Goal: Check status: Check status

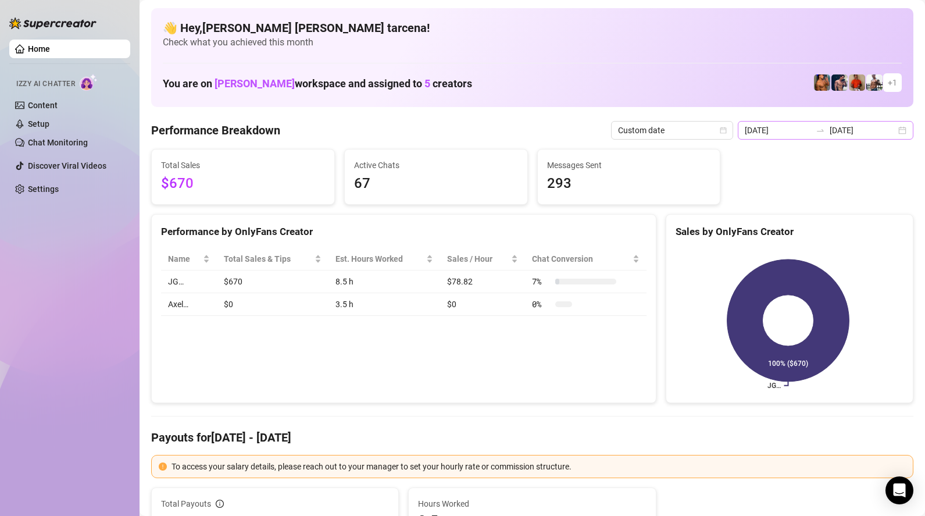
click at [833, 121] on div "2025-08-25 2025-08-25" at bounding box center [826, 130] width 176 height 19
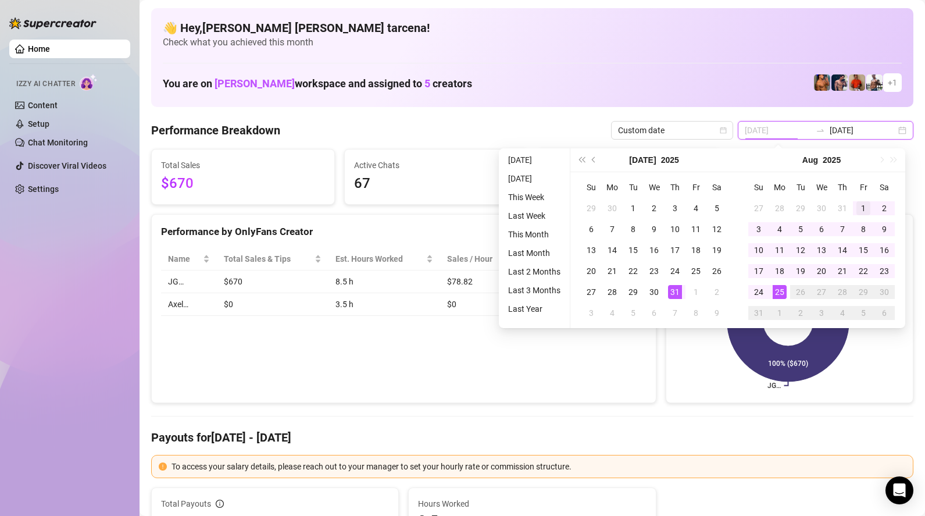
type input "[DATE]"
click at [859, 208] on div "1" at bounding box center [863, 208] width 14 height 14
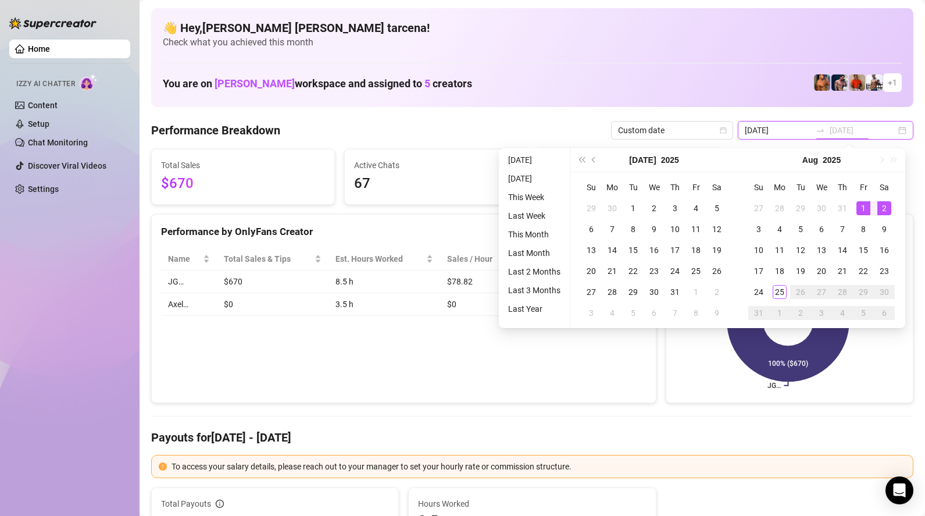
type input "[DATE]"
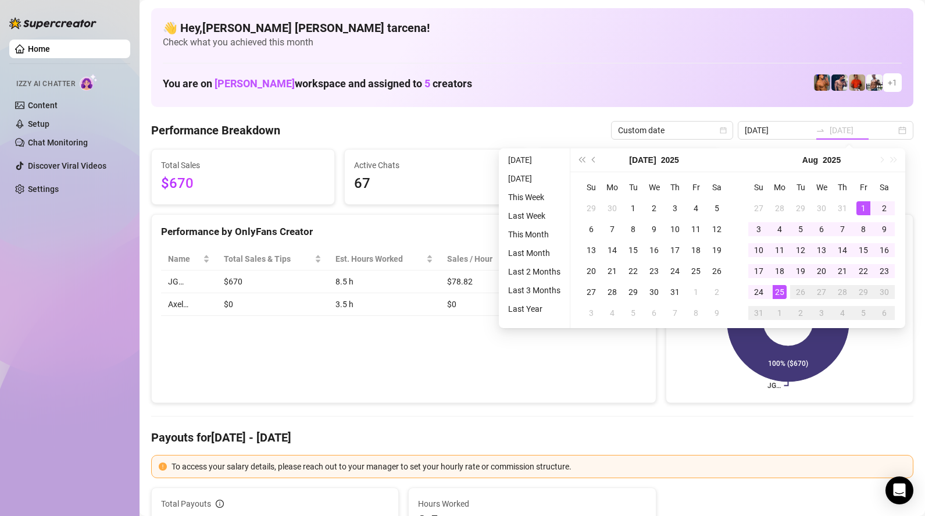
click at [781, 287] on div "25" at bounding box center [779, 292] width 14 height 14
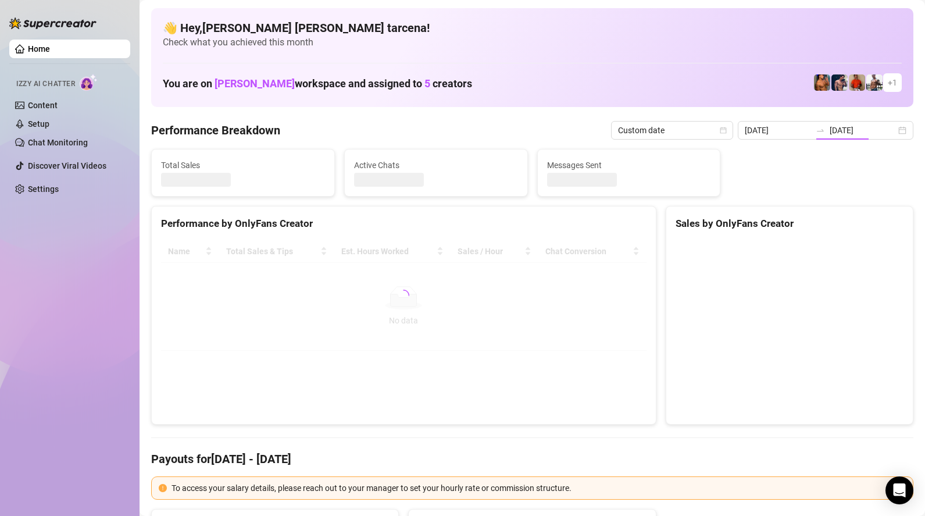
type input "2025-08-01"
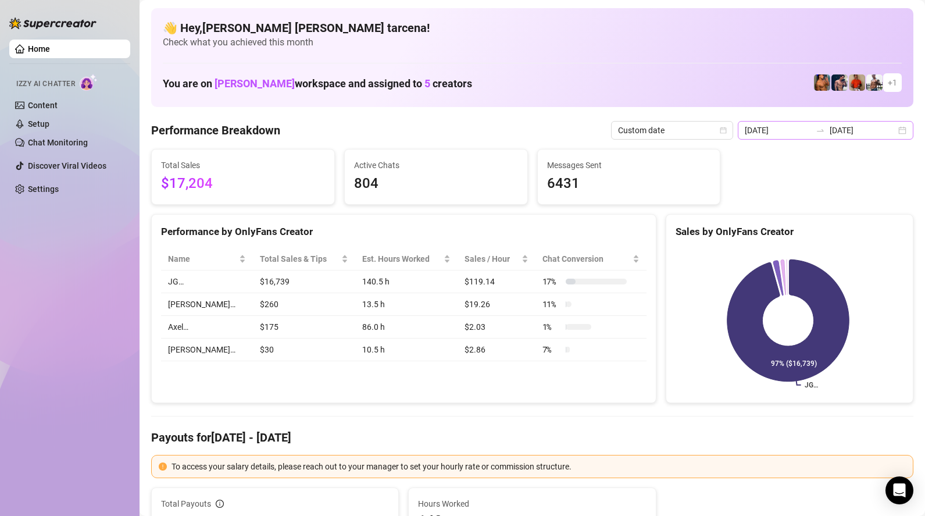
click at [824, 130] on icon "swap-right" at bounding box center [820, 130] width 7 height 2
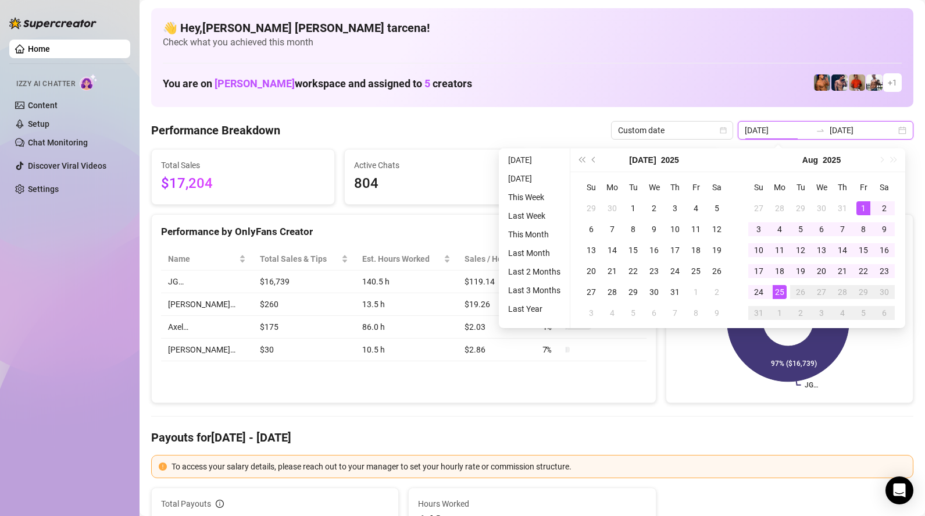
type input "[DATE]"
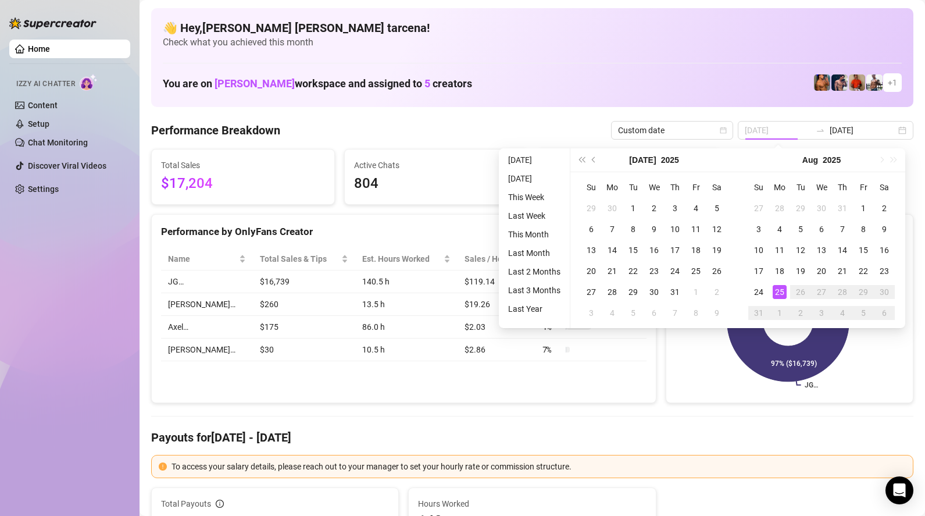
click at [785, 289] on div "25" at bounding box center [779, 292] width 14 height 14
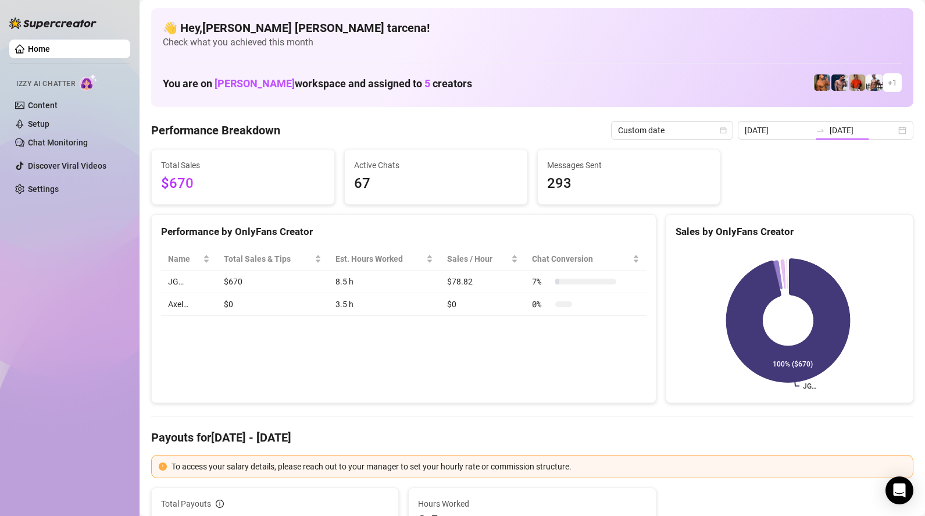
type input "[DATE]"
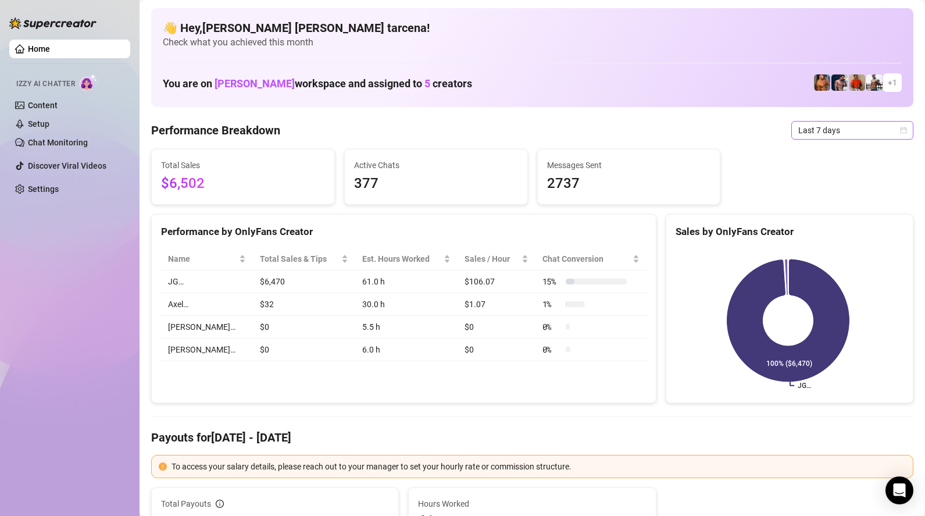
click at [821, 133] on span "Last 7 days" at bounding box center [852, 129] width 108 height 17
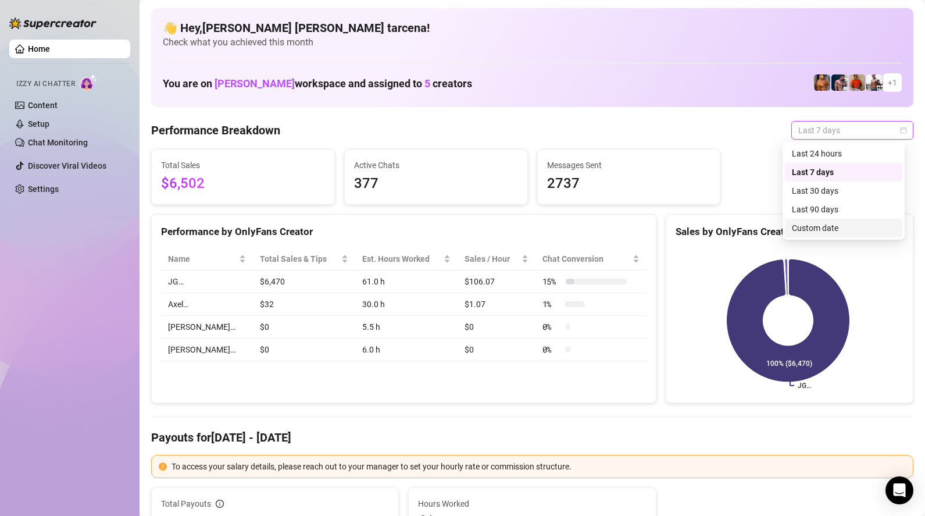
click at [820, 226] on div "Custom date" at bounding box center [843, 227] width 103 height 13
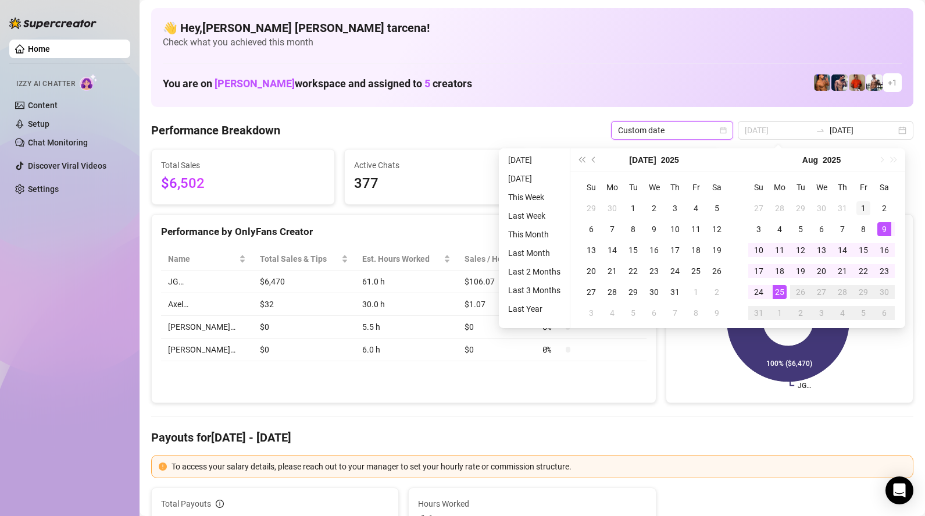
type input "[DATE]"
click at [868, 209] on div "1" at bounding box center [863, 208] width 14 height 14
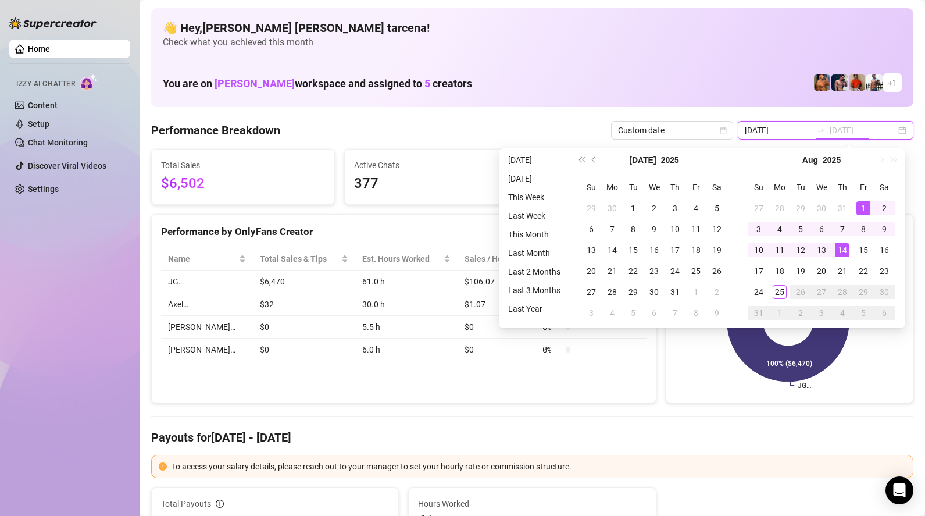
type input "[DATE]"
click at [786, 289] on td "25" at bounding box center [779, 291] width 21 height 21
type input "[DATE]"
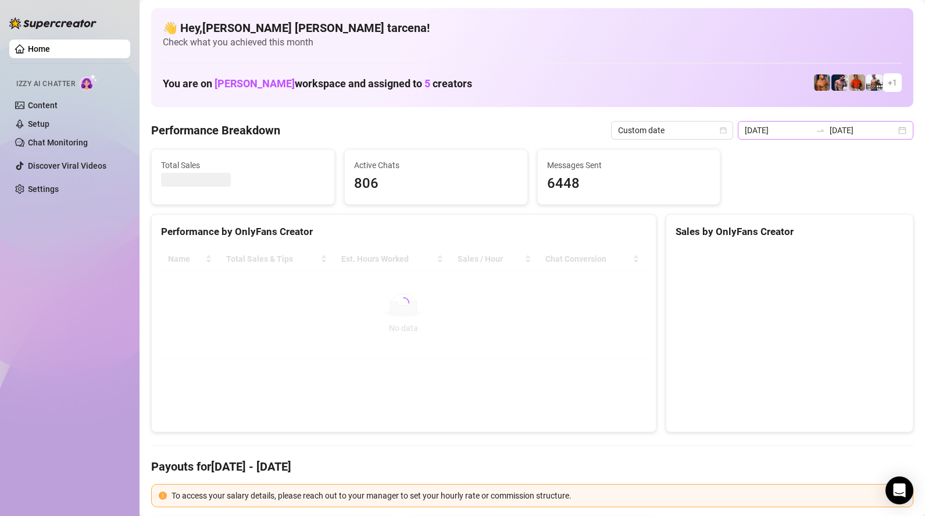
click at [796, 137] on div "2025-08-01 2025-08-25" at bounding box center [826, 130] width 176 height 19
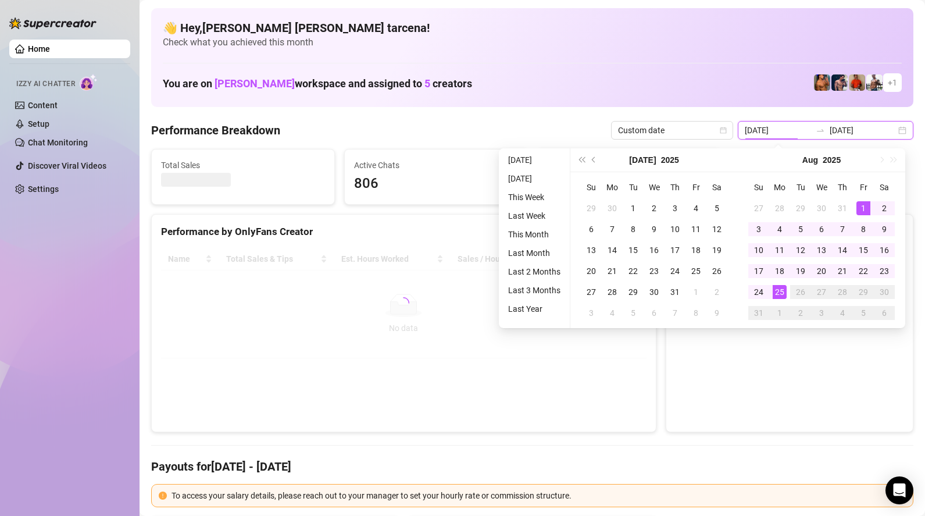
type input "[DATE]"
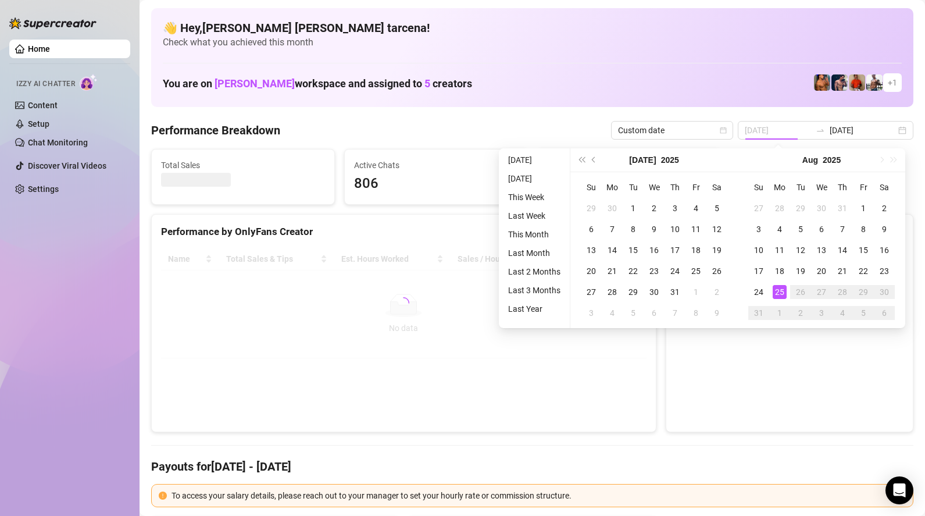
click at [777, 290] on div "25" at bounding box center [779, 292] width 14 height 14
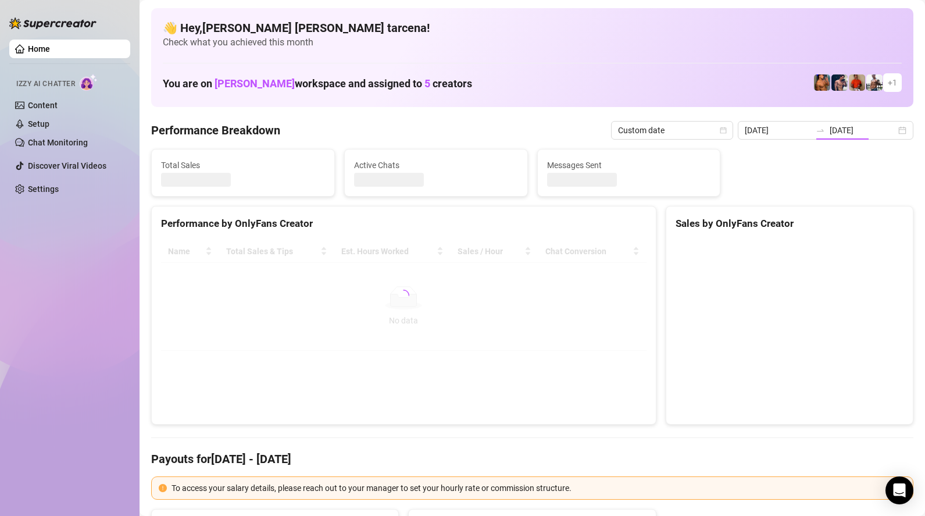
type input "[DATE]"
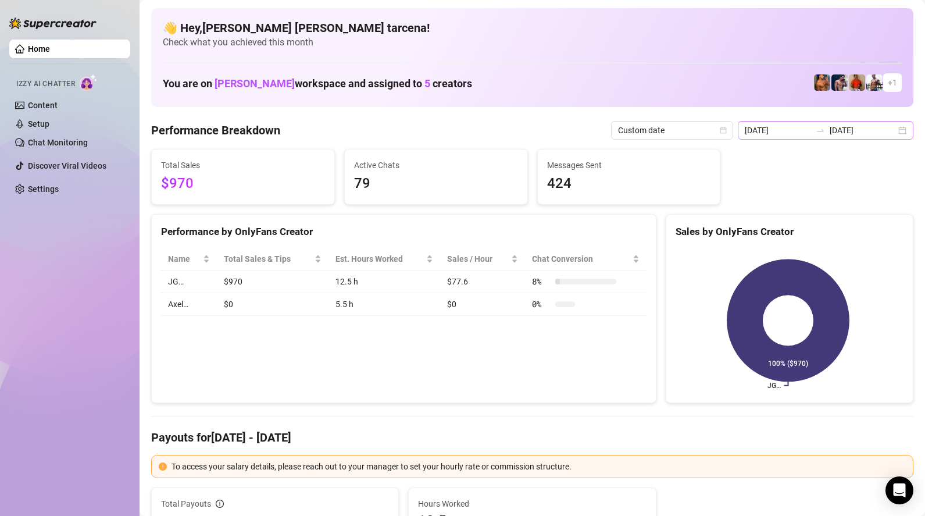
click at [816, 131] on div at bounding box center [820, 130] width 19 height 9
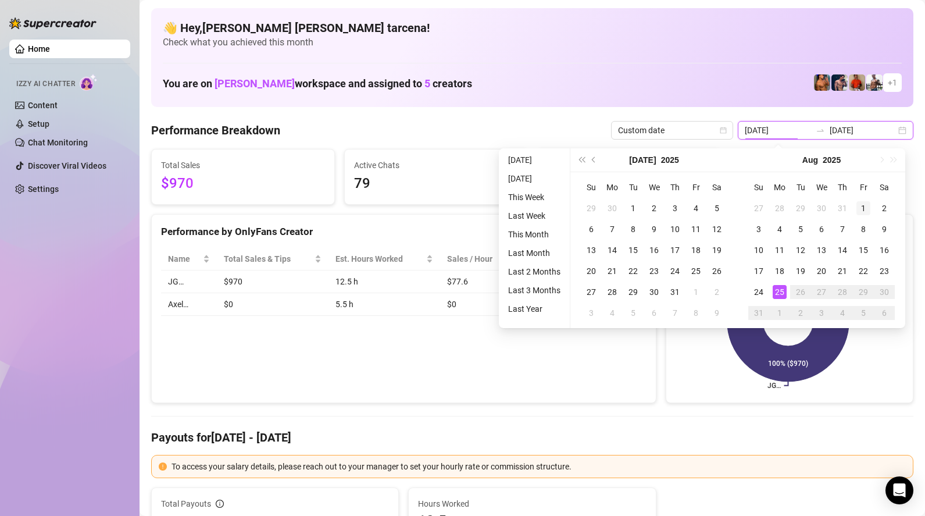
type input "[DATE]"
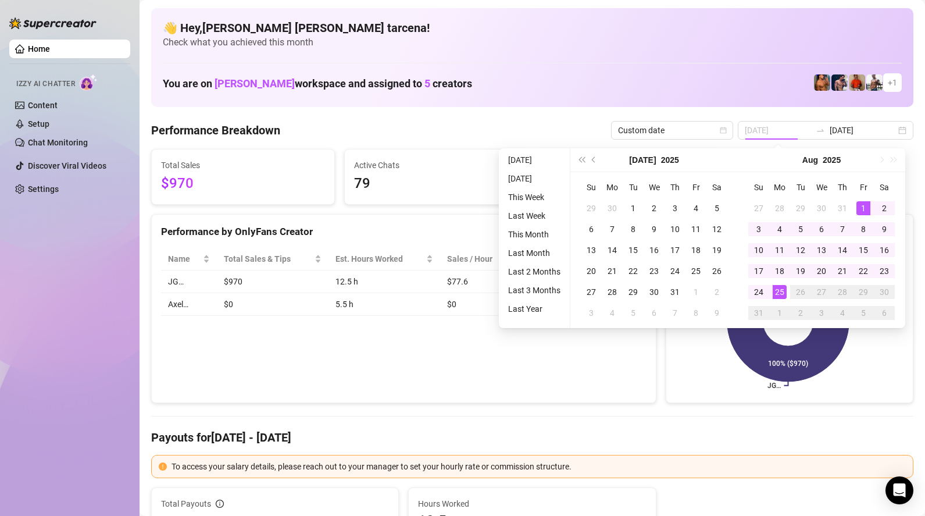
click at [860, 205] on div "1" at bounding box center [863, 208] width 14 height 14
type input "[DATE]"
click at [779, 291] on div "25" at bounding box center [779, 292] width 14 height 14
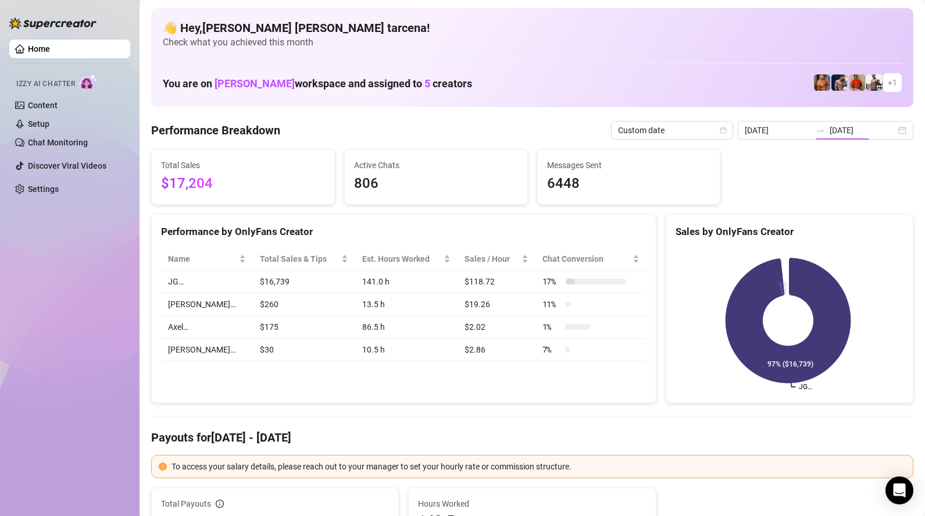
type input "2025-08-01"
click at [819, 129] on div at bounding box center [820, 130] width 19 height 9
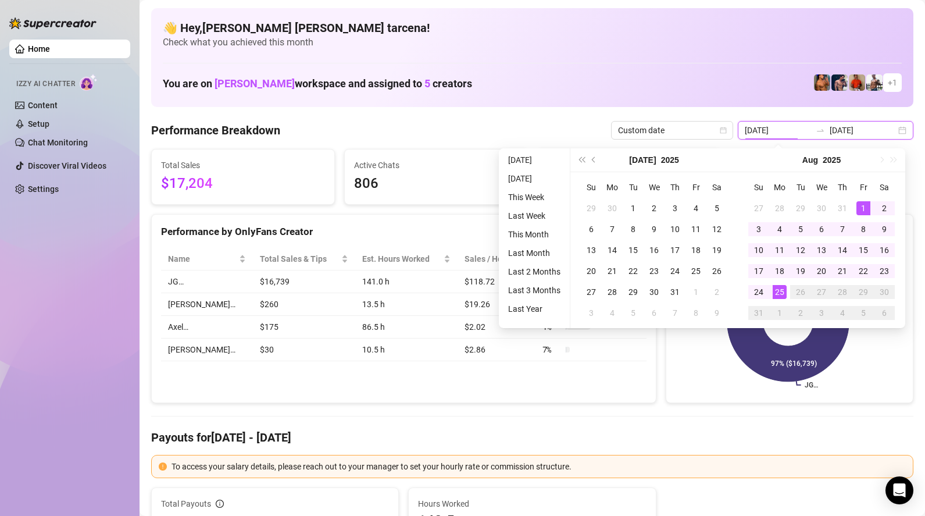
type input "[DATE]"
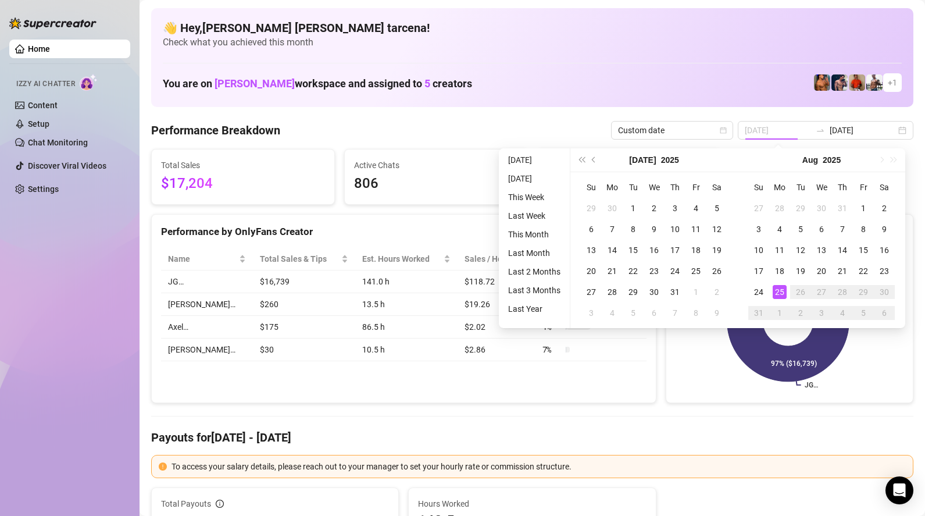
click at [781, 294] on div "25" at bounding box center [779, 292] width 14 height 14
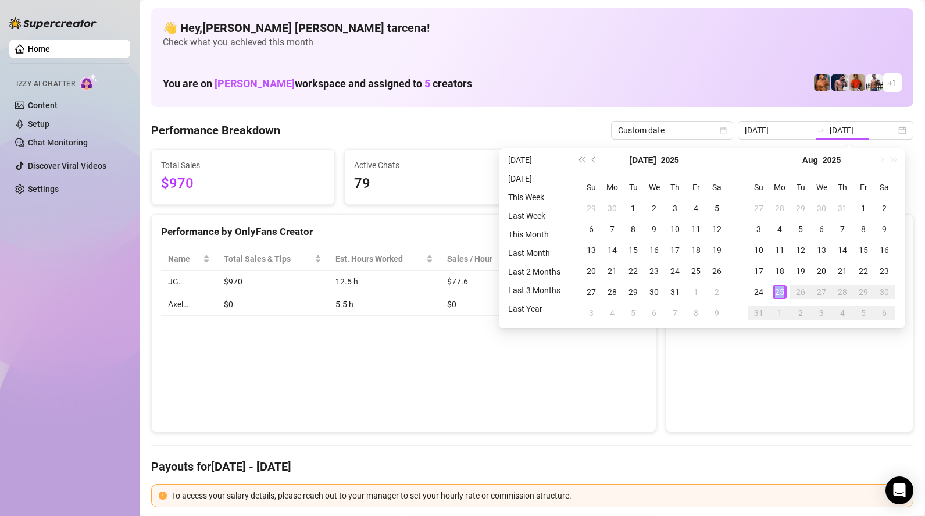
type input "[DATE]"
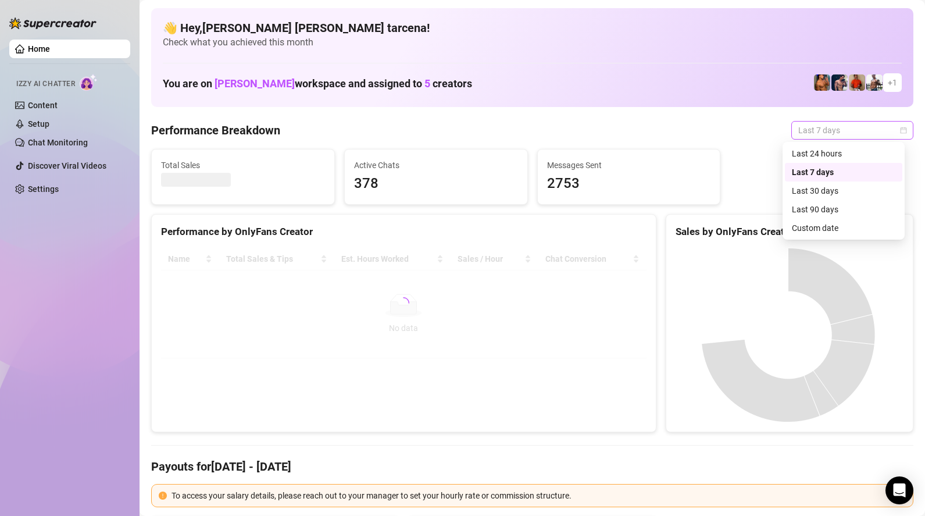
click at [808, 133] on span "Last 7 days" at bounding box center [852, 129] width 108 height 17
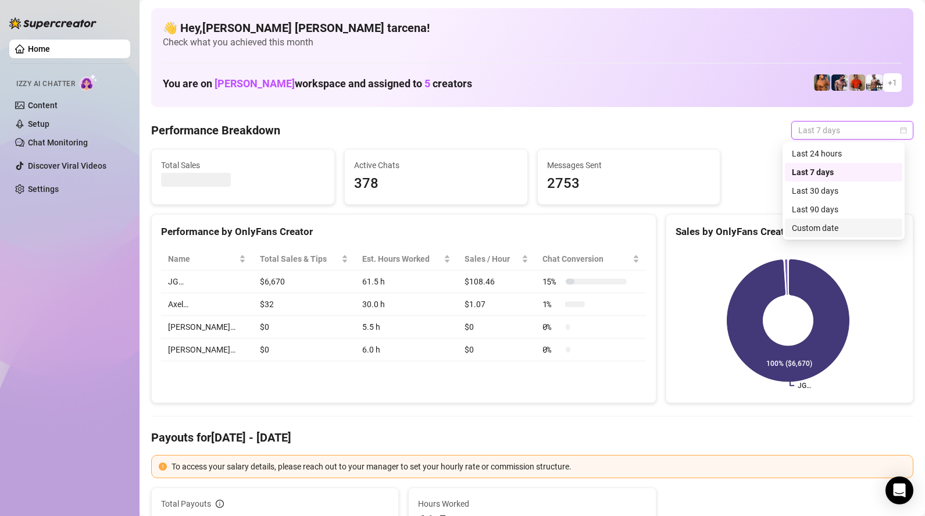
click at [814, 232] on div "Custom date" at bounding box center [843, 227] width 103 height 13
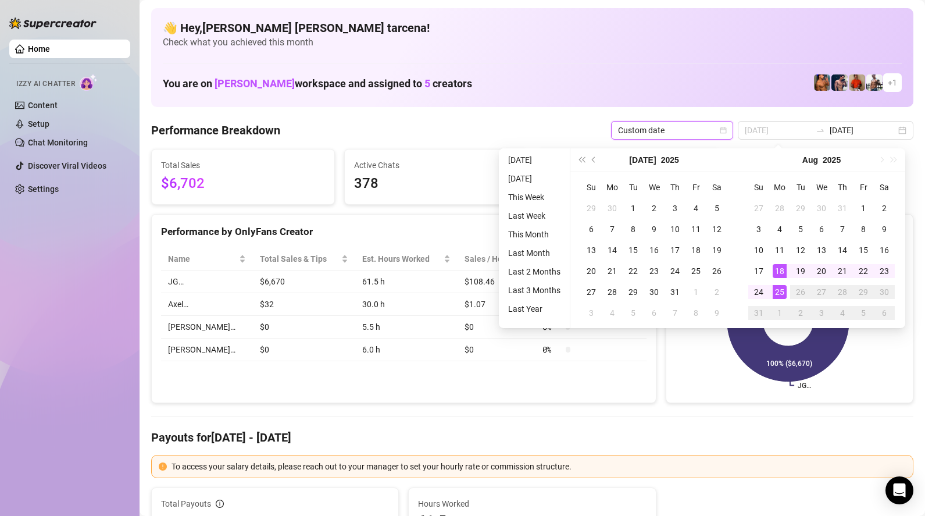
type input "[DATE]"
click at [783, 293] on div "25" at bounding box center [779, 292] width 14 height 14
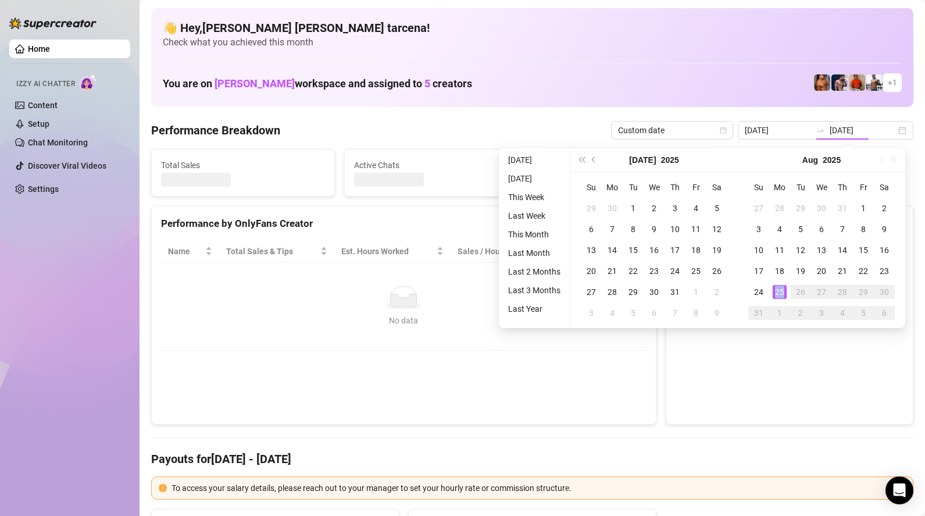
type input "[DATE]"
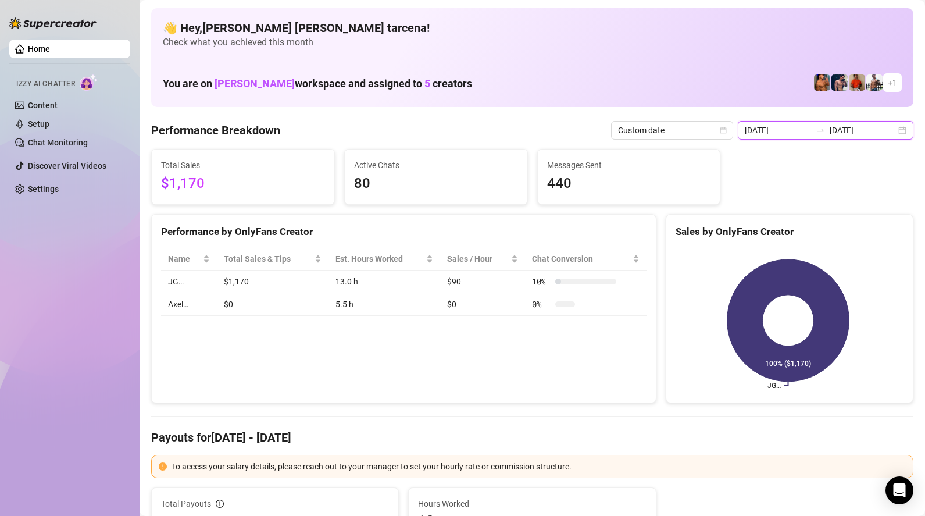
click at [799, 131] on input "[DATE]" at bounding box center [778, 130] width 66 height 13
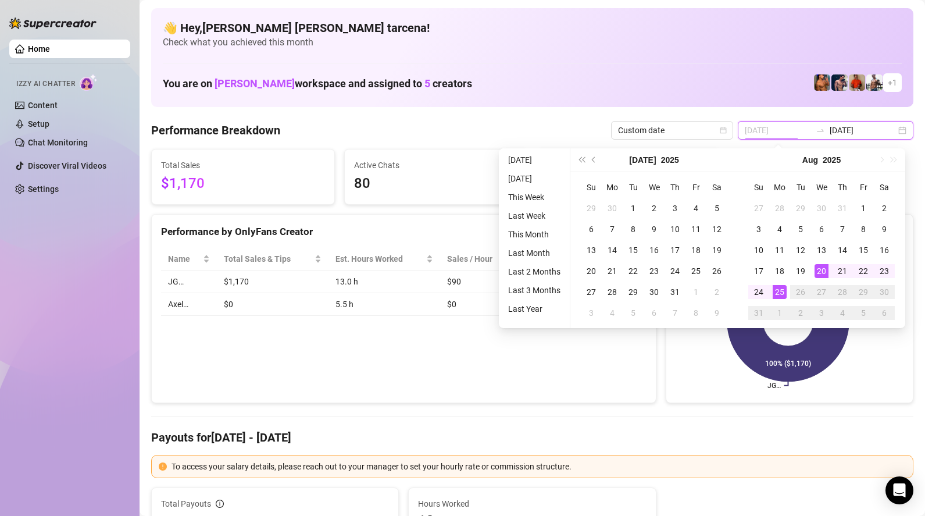
type input "[DATE]"
click at [780, 291] on div "25" at bounding box center [779, 292] width 14 height 14
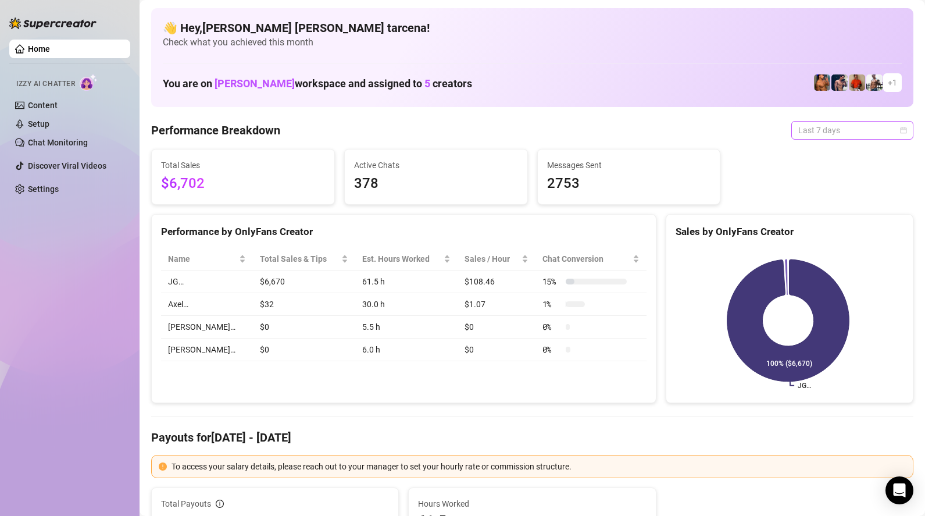
click at [811, 132] on span "Last 7 days" at bounding box center [852, 129] width 108 height 17
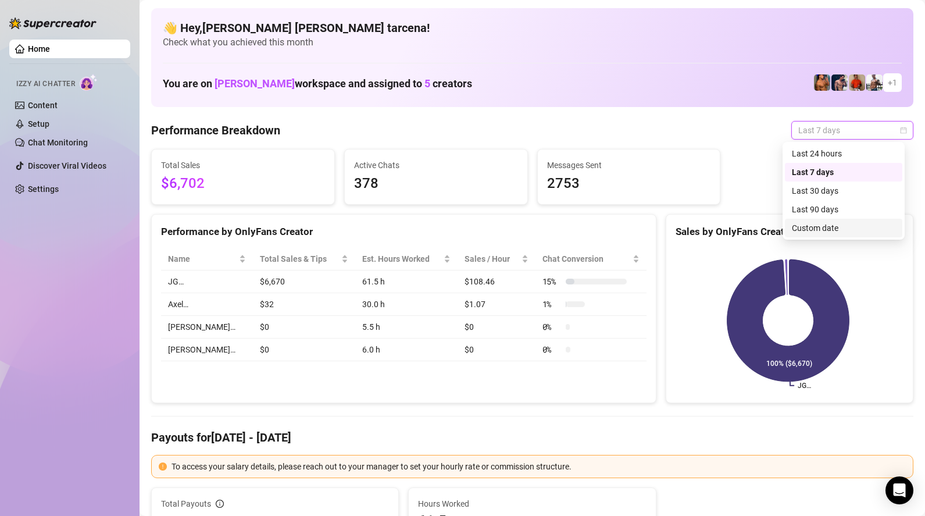
click at [826, 228] on div "Custom date" at bounding box center [843, 227] width 103 height 13
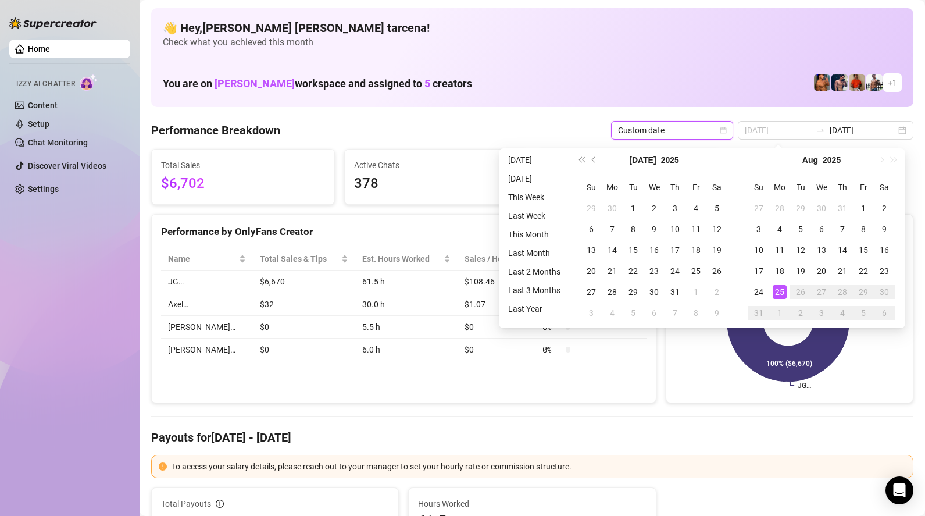
click at [781, 289] on div "25" at bounding box center [779, 292] width 14 height 14
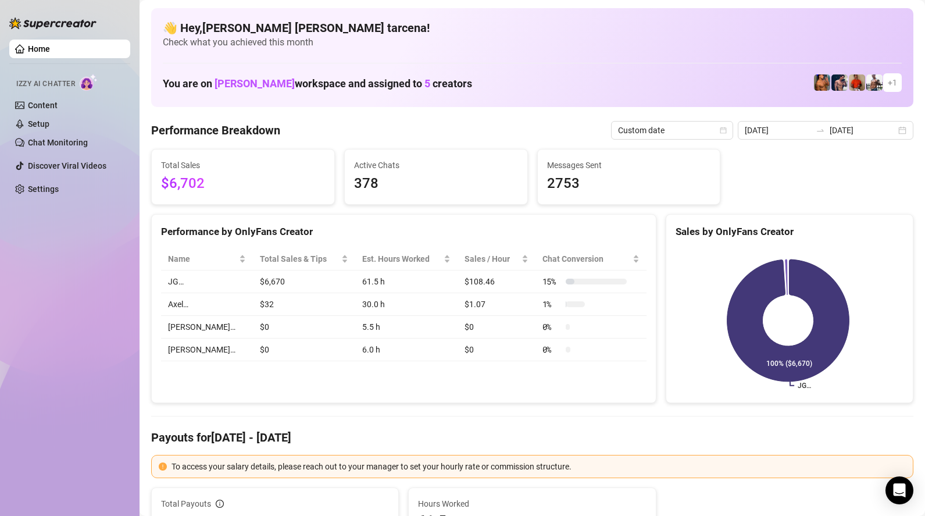
click at [825, 128] on icon "swap-right" at bounding box center [819, 130] width 9 height 9
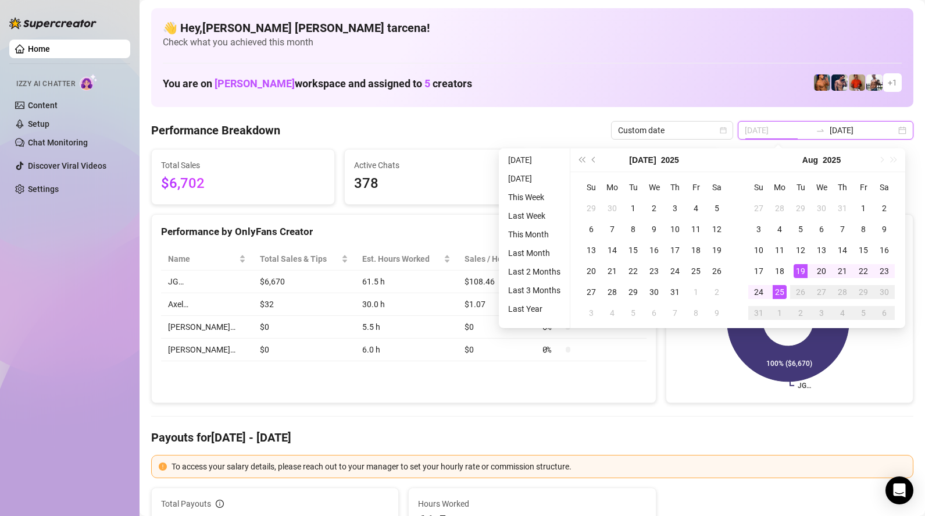
type input "[DATE]"
click at [782, 289] on div "25" at bounding box center [779, 292] width 14 height 14
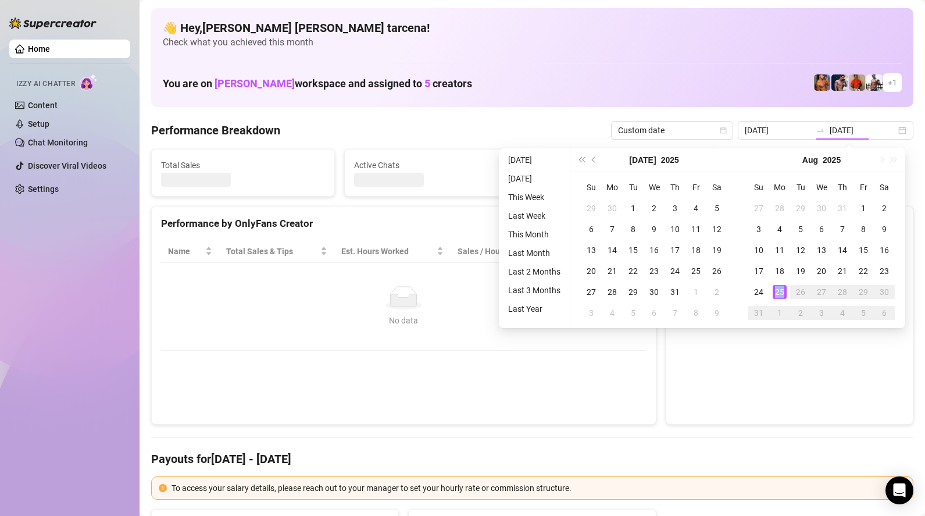
type input "[DATE]"
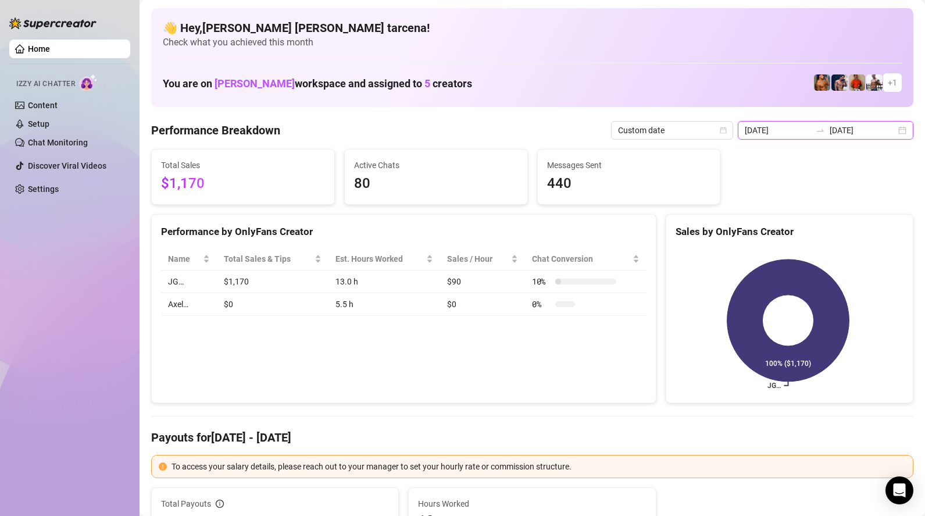
click at [790, 133] on input "[DATE]" at bounding box center [778, 130] width 66 height 13
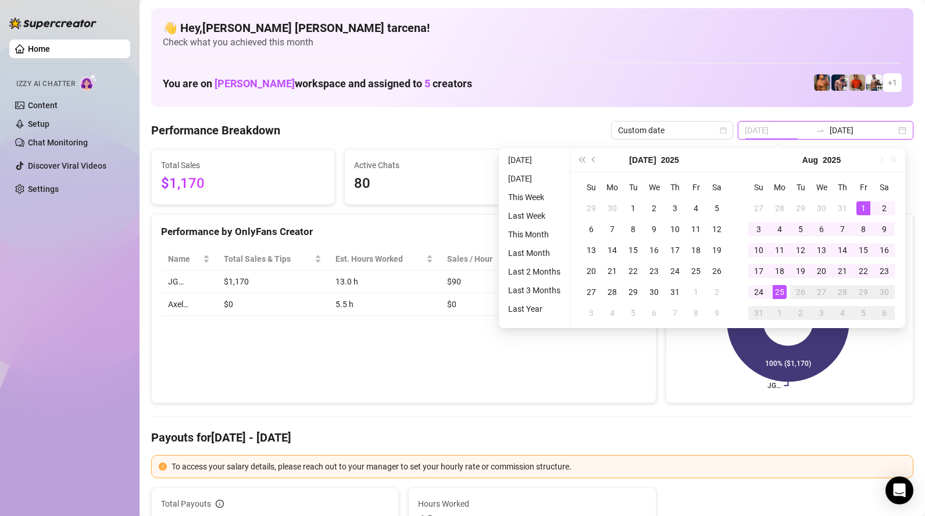
type input "[DATE]"
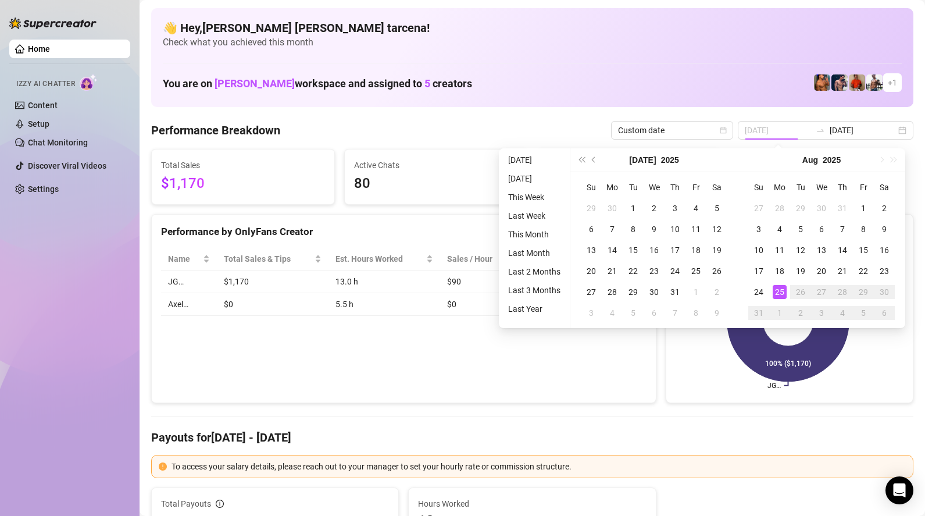
click at [779, 293] on div "25" at bounding box center [779, 292] width 14 height 14
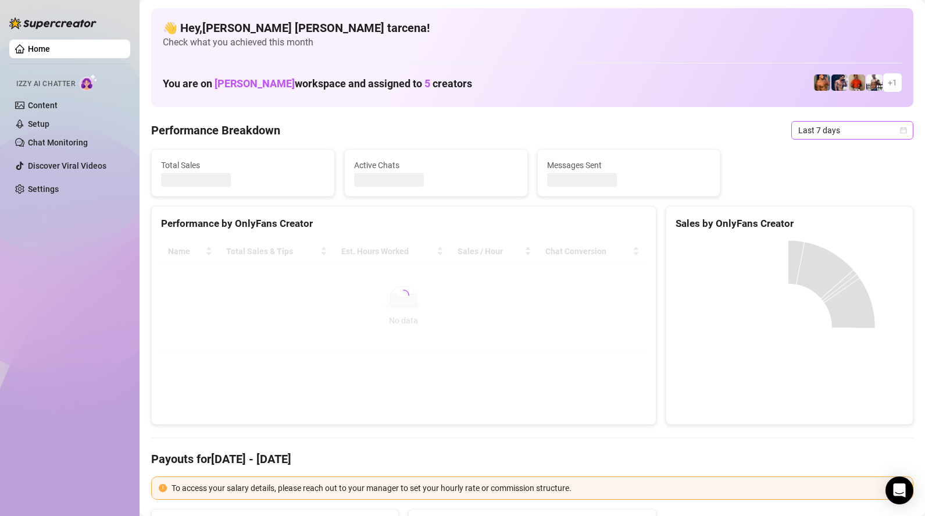
click at [817, 132] on span "Last 7 days" at bounding box center [852, 129] width 108 height 17
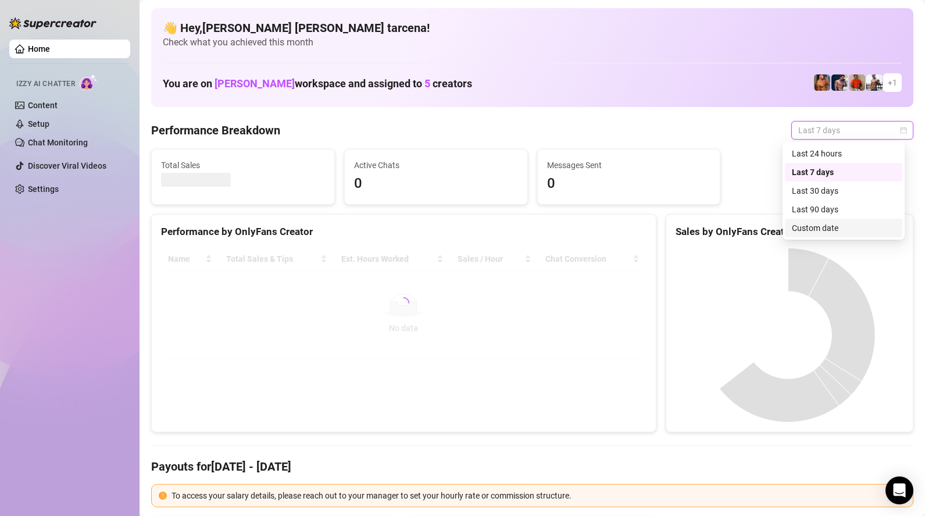
click at [827, 231] on div "Custom date" at bounding box center [843, 227] width 103 height 13
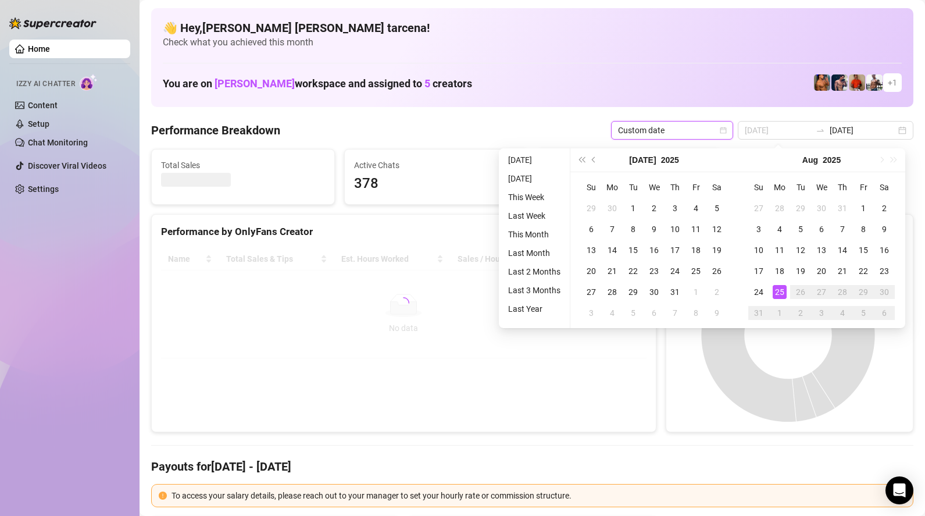
click at [783, 289] on div "25" at bounding box center [779, 292] width 14 height 14
type input "[DATE]"
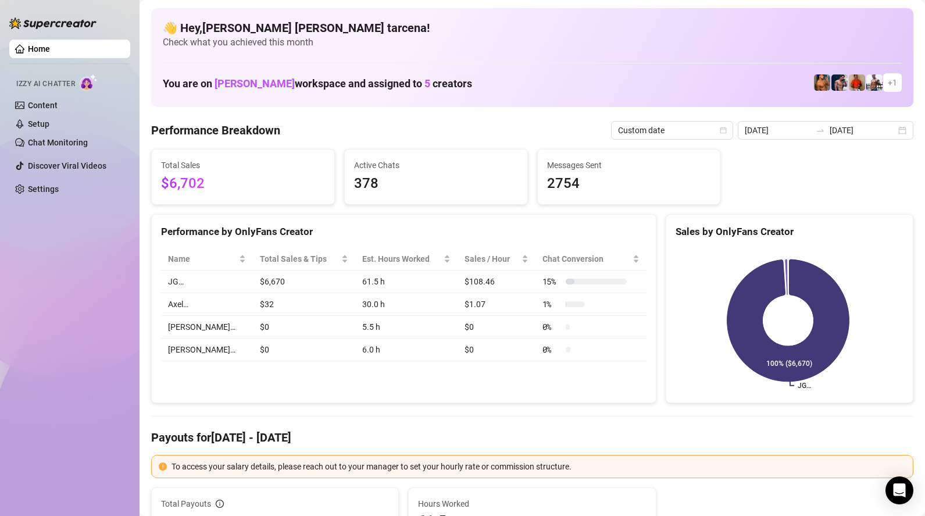
scroll to position [2, 0]
